Goal: Navigation & Orientation: Go to known website

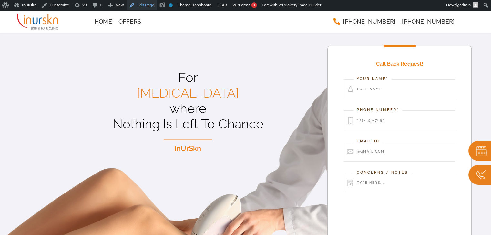
click at [140, 5] on link "Edit Page" at bounding box center [141, 5] width 30 height 10
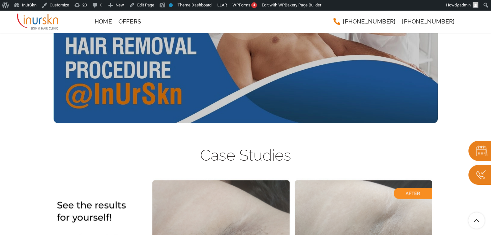
scroll to position [1129, 0]
